Goal: Transaction & Acquisition: Purchase product/service

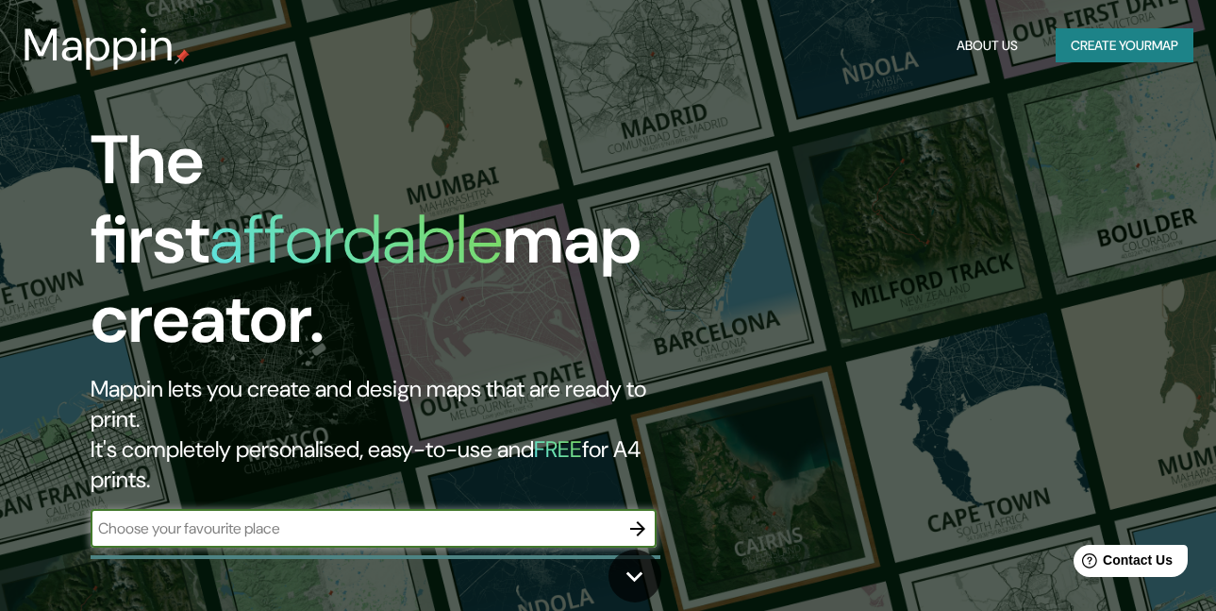
drag, startPoint x: 411, startPoint y: 456, endPoint x: 435, endPoint y: 438, distance: 30.4
click at [411, 517] on input "text" at bounding box center [355, 528] width 528 height 22
type input "paysandu, [GEOGRAPHIC_DATA]"
click at [645, 517] on icon "button" at bounding box center [638, 528] width 23 height 23
click at [341, 517] on input "text" at bounding box center [355, 528] width 528 height 22
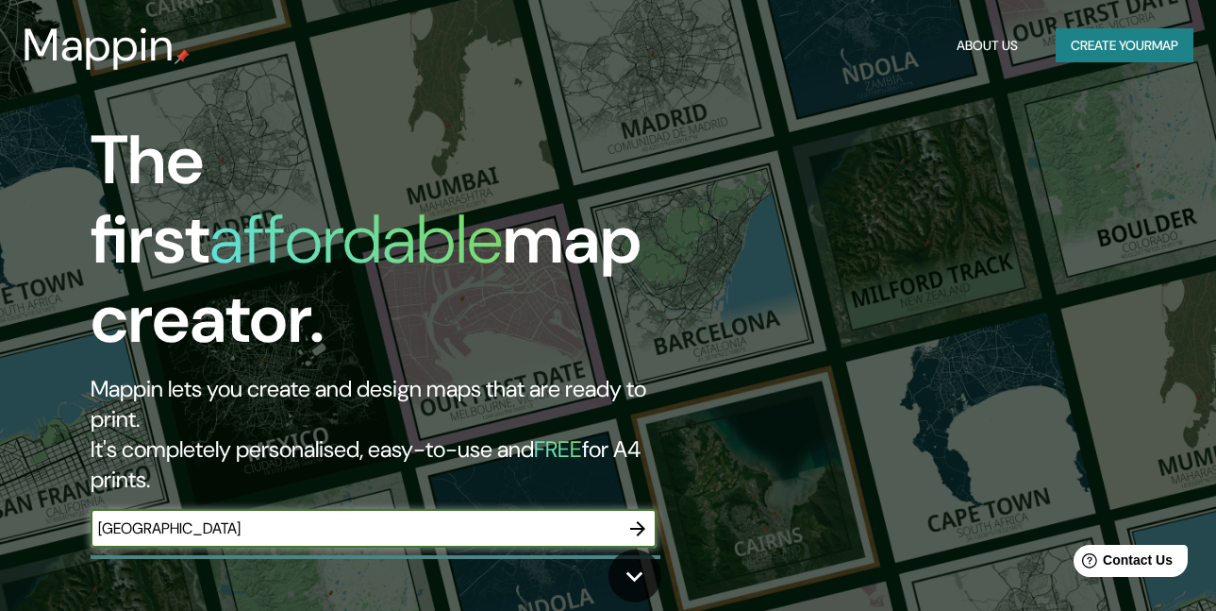
type input "[GEOGRAPHIC_DATA]"
click at [640, 521] on icon "button" at bounding box center [637, 528] width 15 height 15
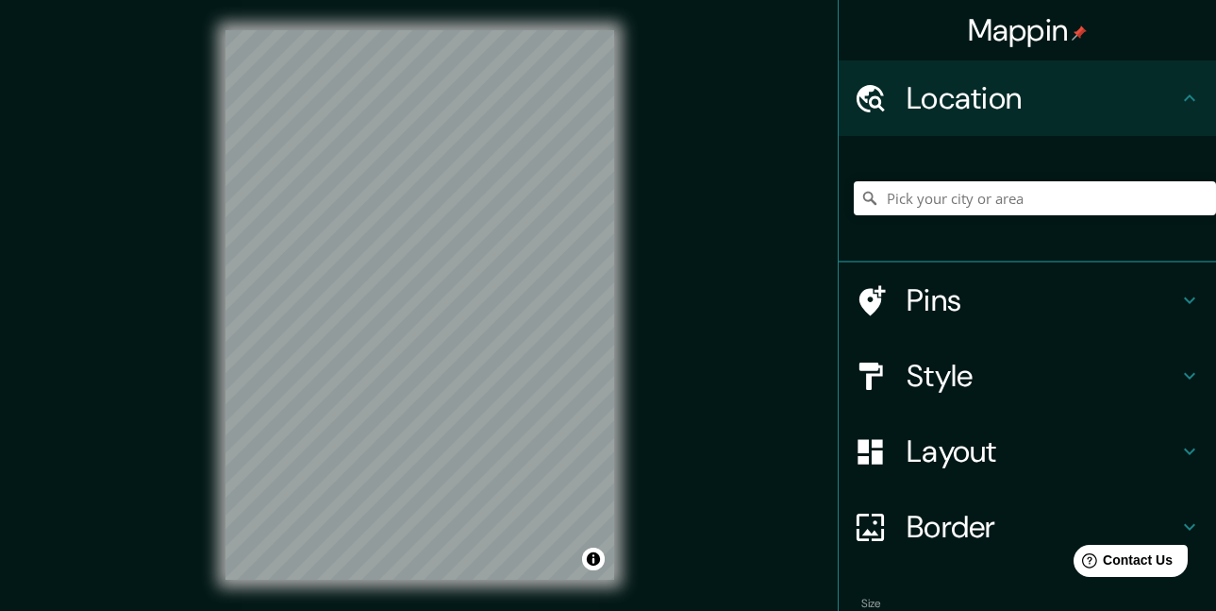
click at [1184, 301] on icon at bounding box center [1189, 300] width 11 height 7
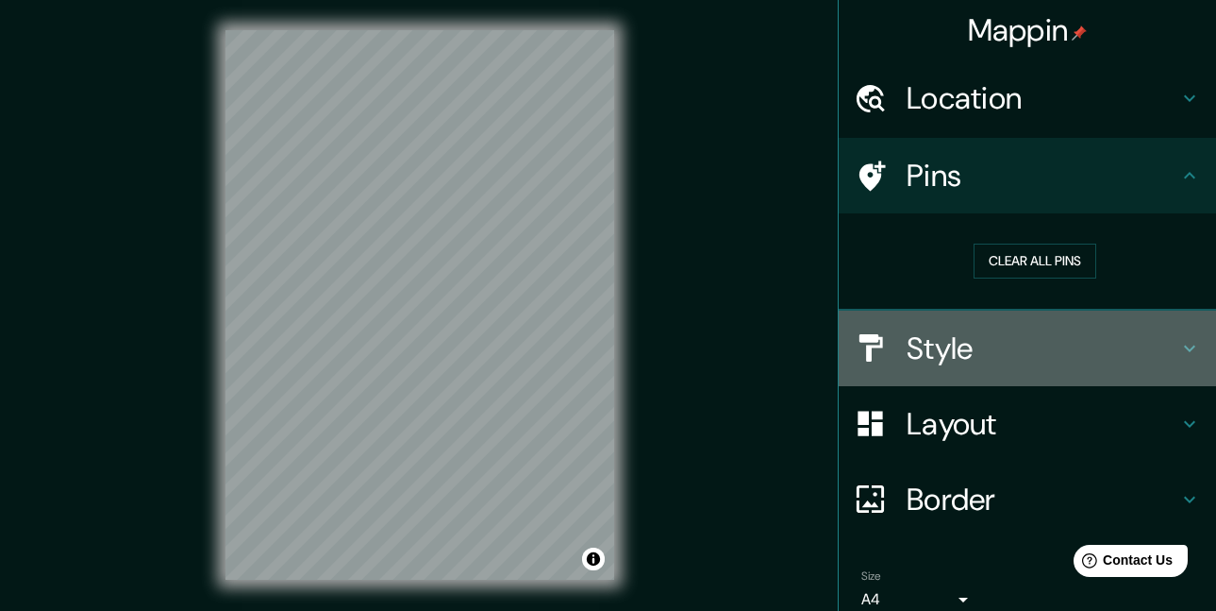
click at [1181, 344] on icon at bounding box center [1190, 348] width 23 height 23
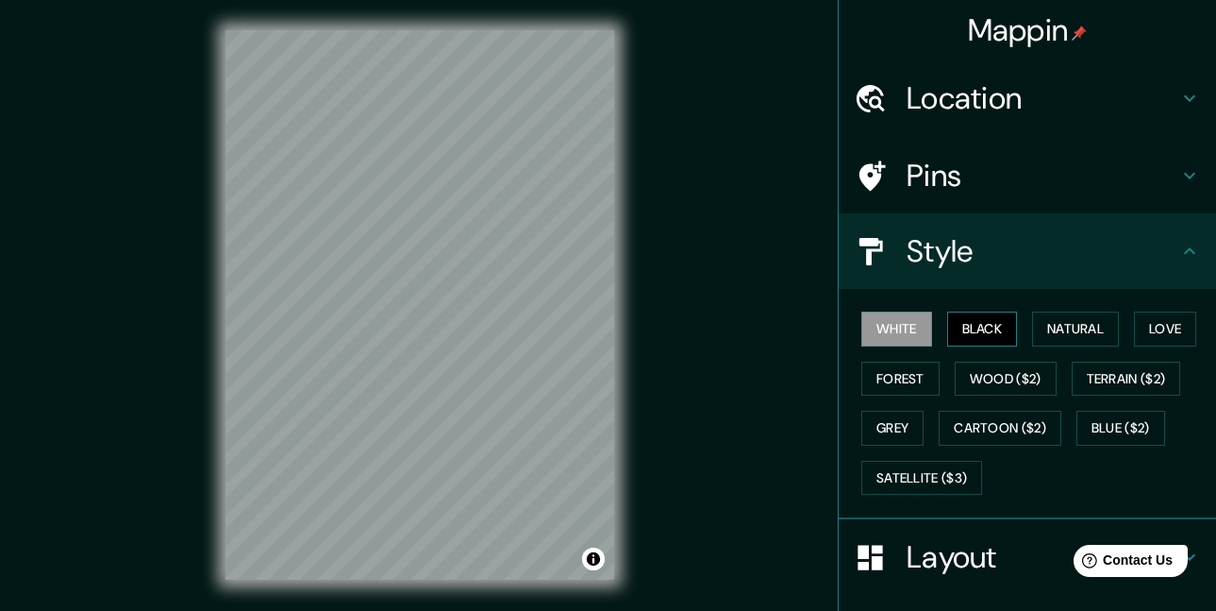
click at [975, 334] on button "Black" at bounding box center [982, 328] width 71 height 35
click at [1063, 334] on button "Natural" at bounding box center [1075, 328] width 87 height 35
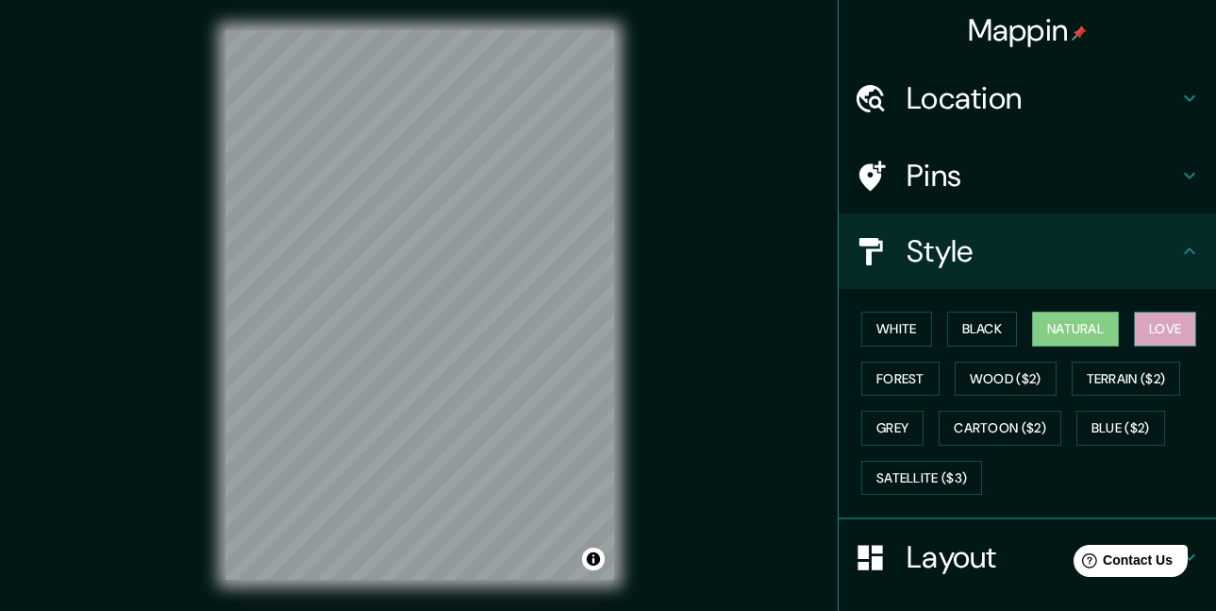
click at [1149, 327] on button "Love" at bounding box center [1165, 328] width 62 height 35
click at [903, 377] on button "Forest" at bounding box center [901, 378] width 78 height 35
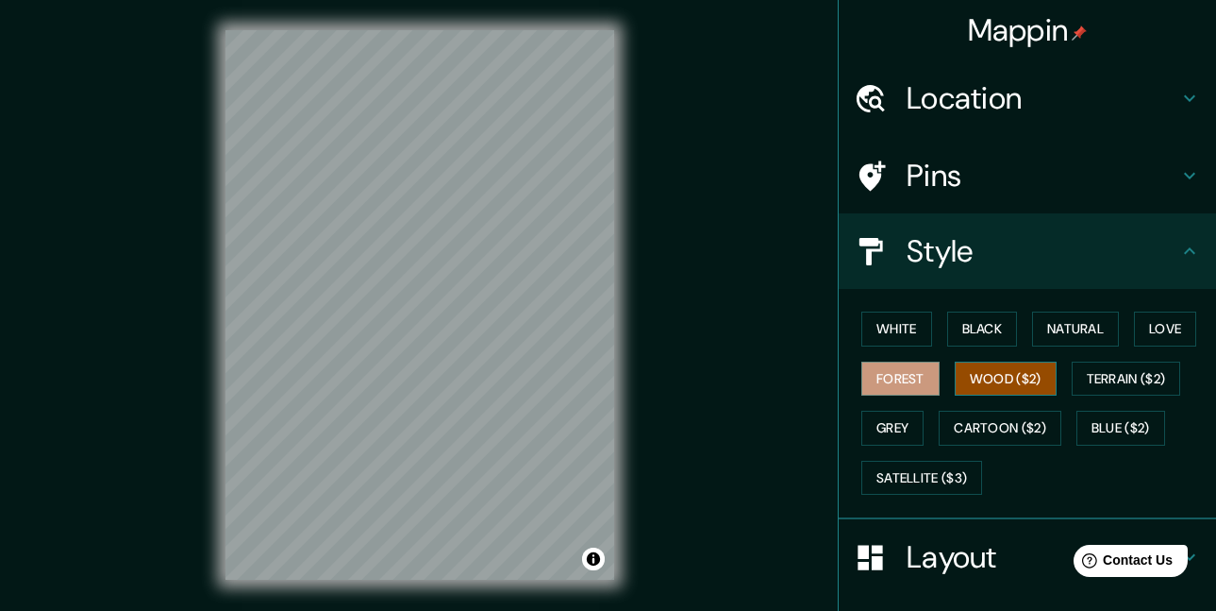
click at [989, 377] on button "Wood ($2)" at bounding box center [1006, 378] width 102 height 35
click at [1108, 375] on button "Terrain ($2)" at bounding box center [1126, 378] width 109 height 35
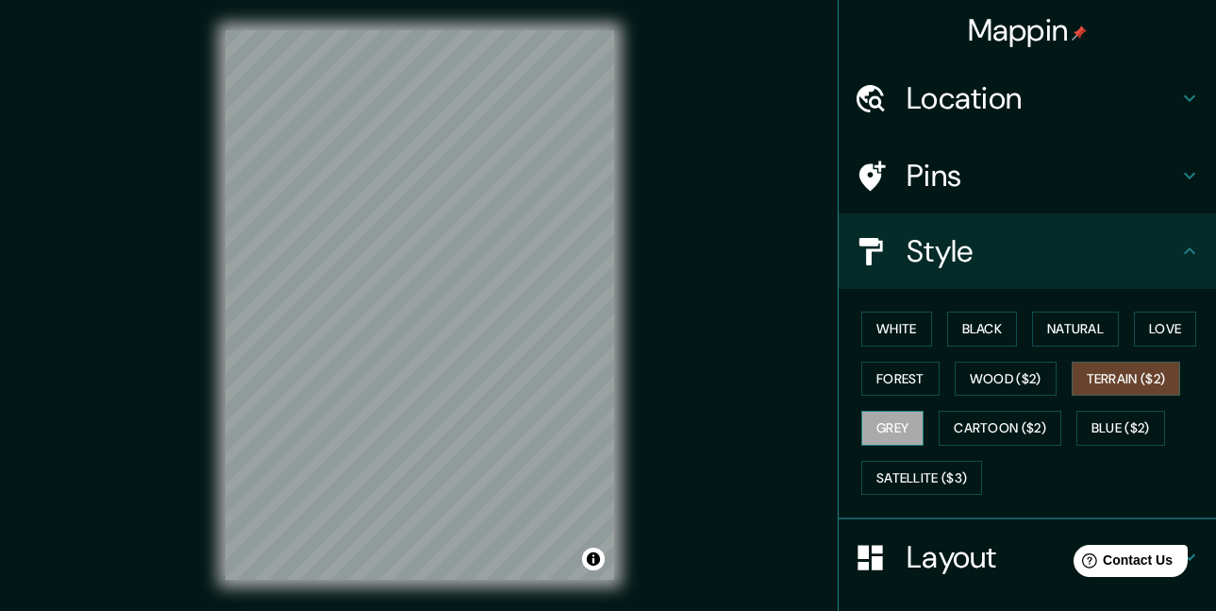
click at [889, 427] on button "Grey" at bounding box center [893, 428] width 62 height 35
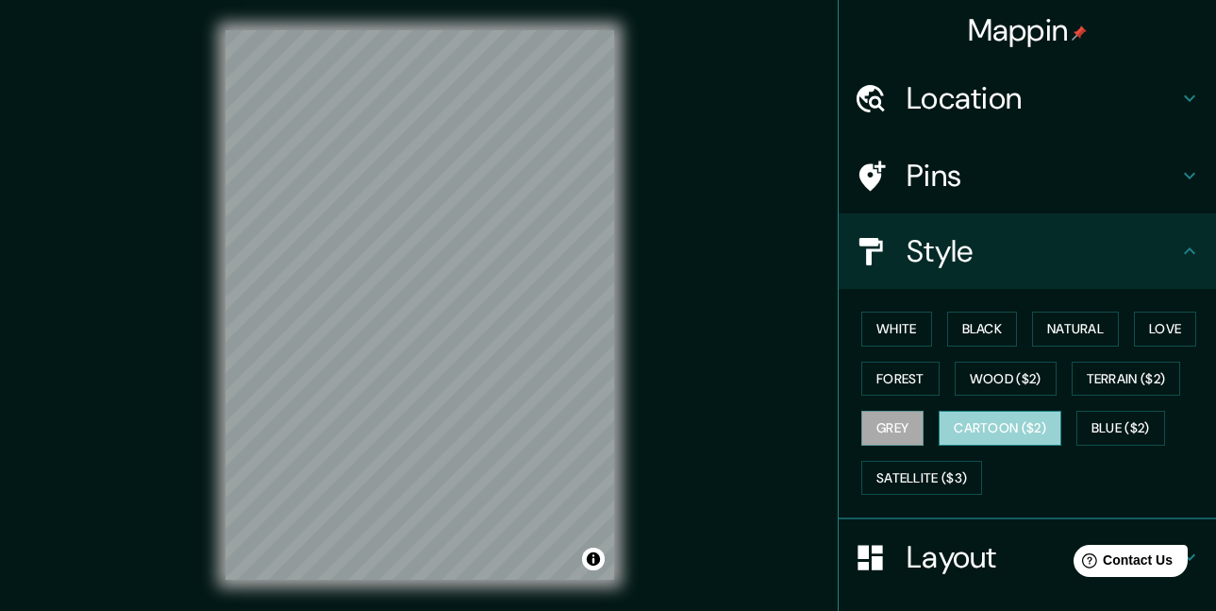
click at [969, 427] on button "Cartoon ($2)" at bounding box center [1000, 428] width 123 height 35
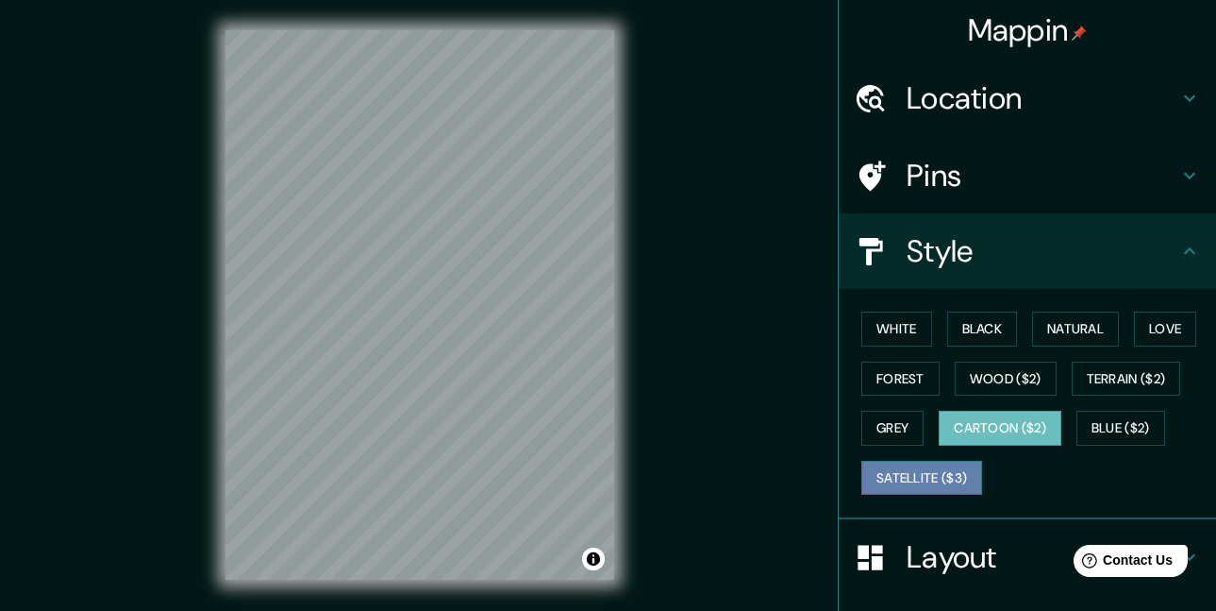
click at [897, 471] on button "Satellite ($3)" at bounding box center [922, 478] width 121 height 35
